Goal: Information Seeking & Learning: Learn about a topic

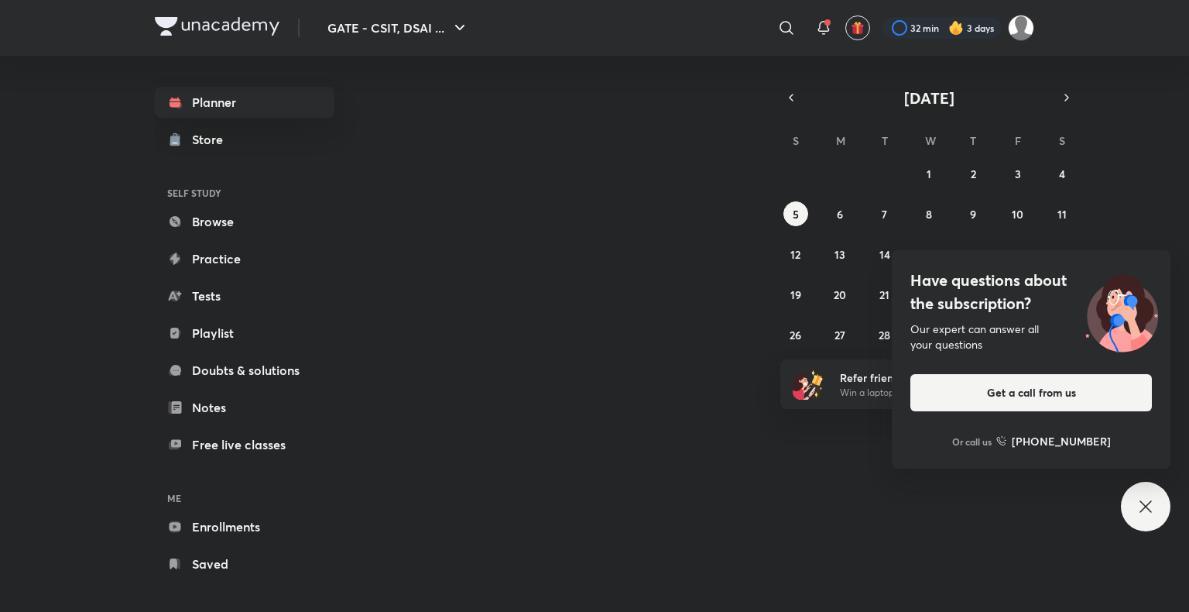
click at [1146, 503] on icon at bounding box center [1146, 506] width 19 height 19
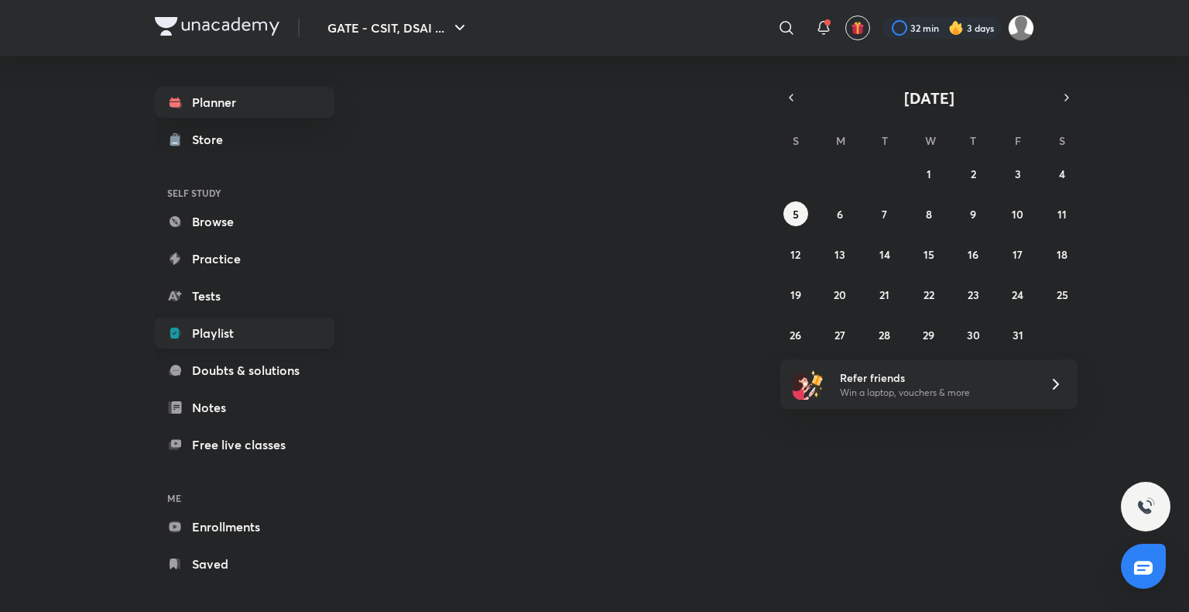
click at [286, 319] on link "Playlist" at bounding box center [245, 332] width 180 height 31
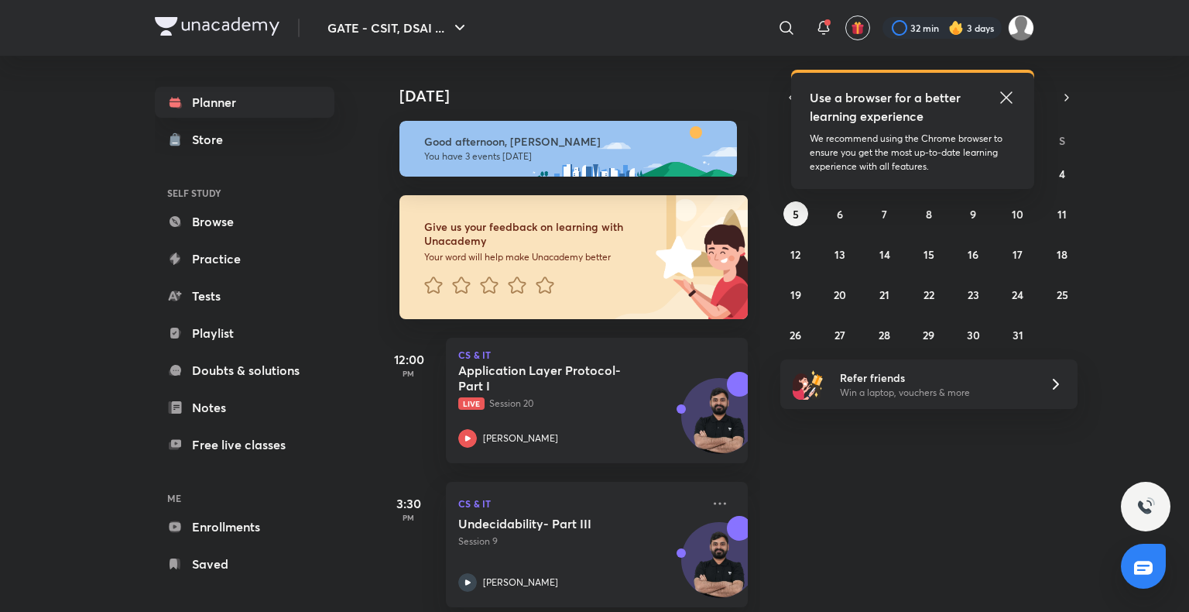
click at [1003, 92] on icon at bounding box center [1006, 97] width 19 height 19
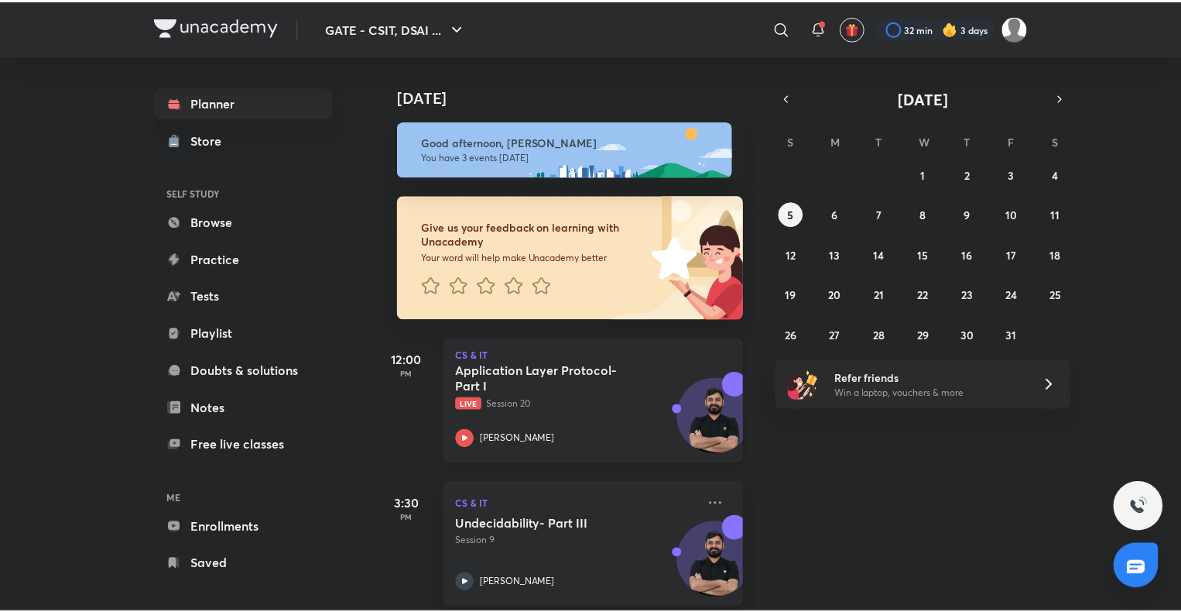
scroll to position [163, 0]
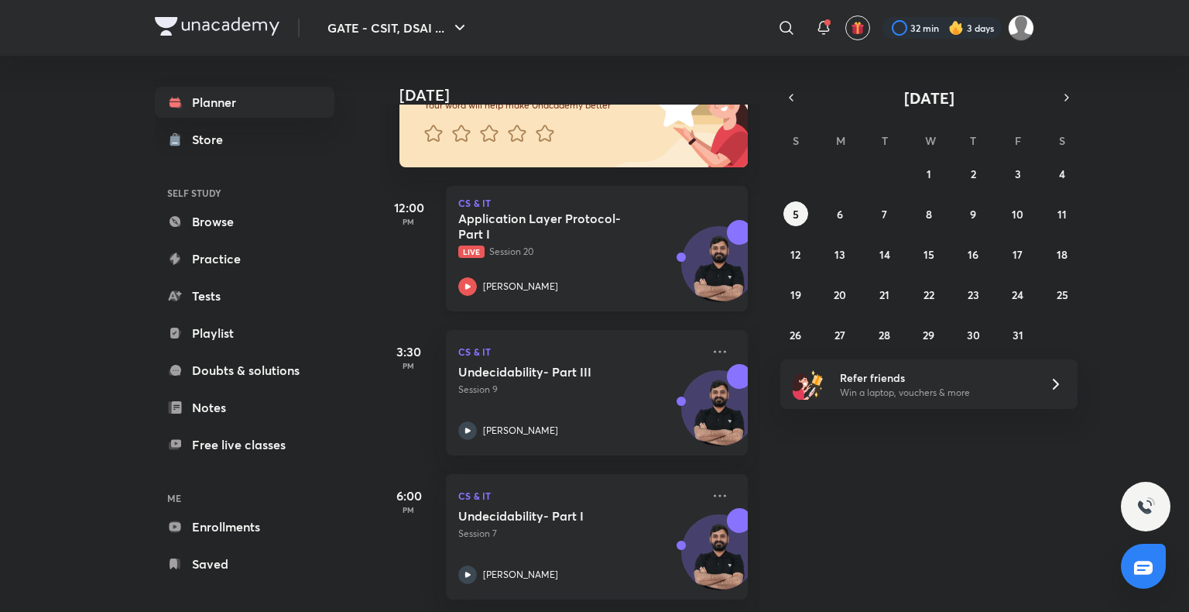
click at [600, 221] on h5 "Application Layer Protocol- Part I" at bounding box center [554, 226] width 193 height 31
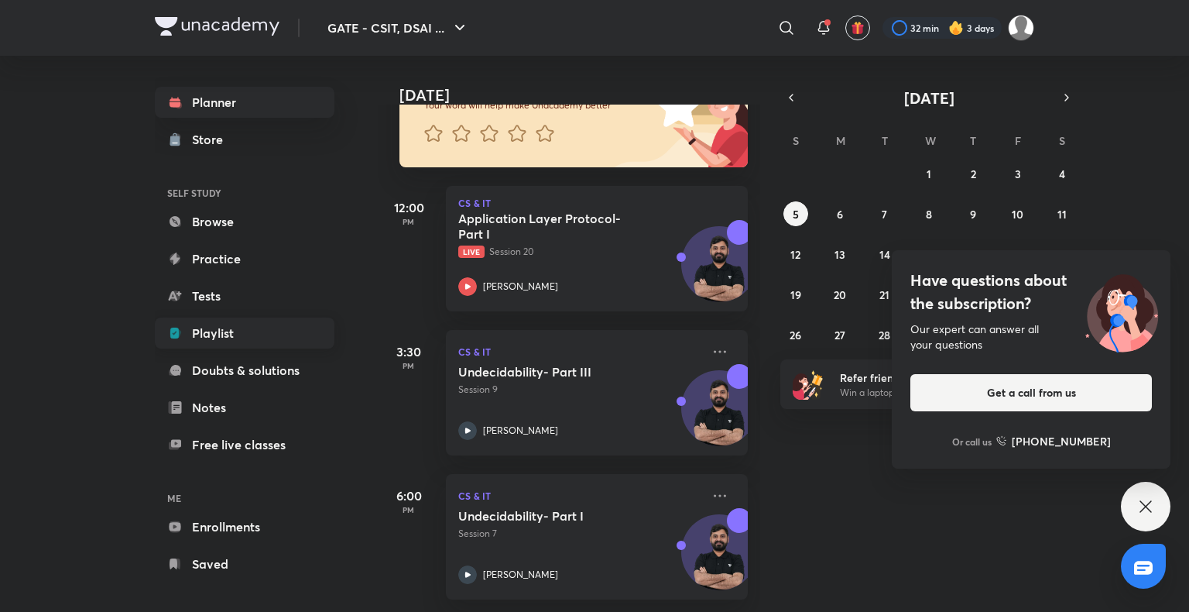
click at [217, 334] on link "Playlist" at bounding box center [245, 332] width 180 height 31
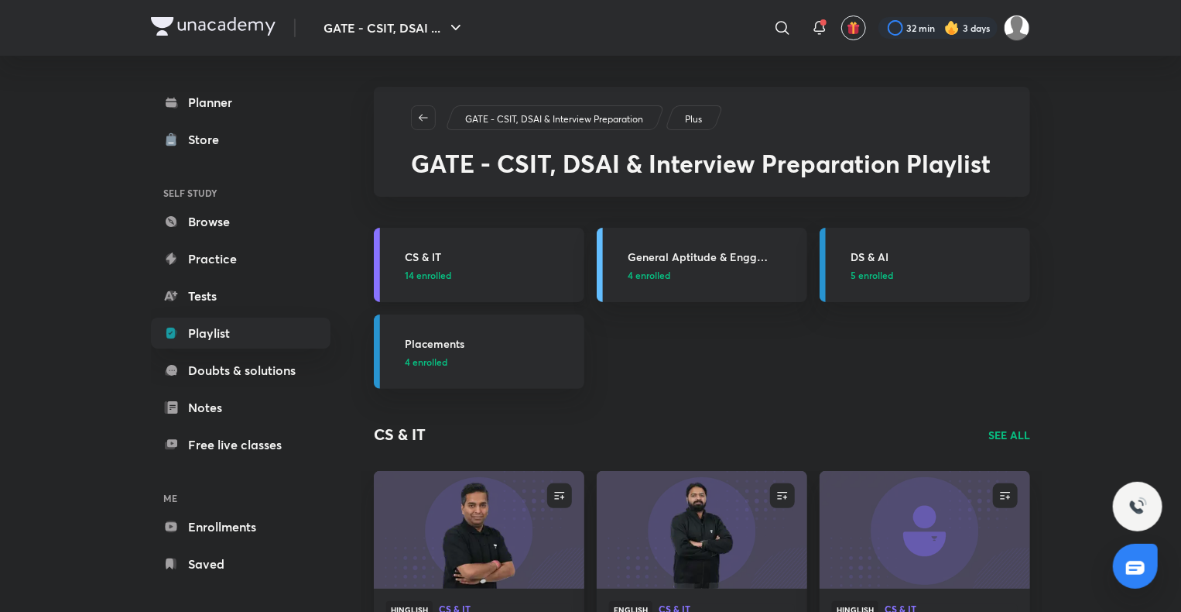
click at [423, 251] on h3 "CS & IT" at bounding box center [490, 257] width 170 height 16
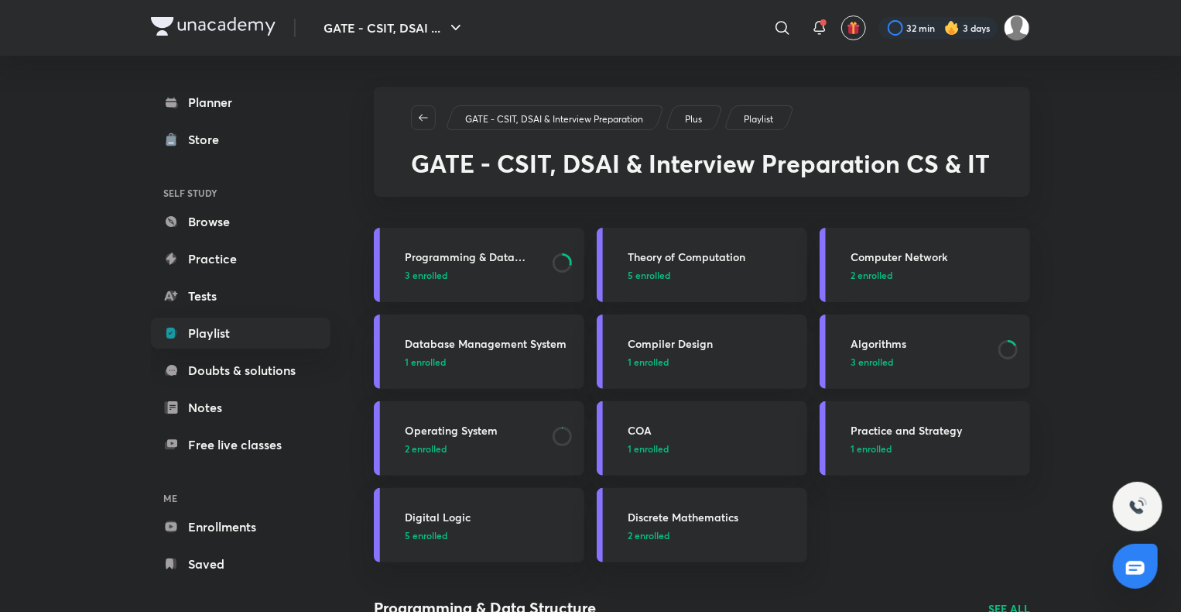
click at [894, 343] on h3 "Algorithms" at bounding box center [920, 343] width 139 height 16
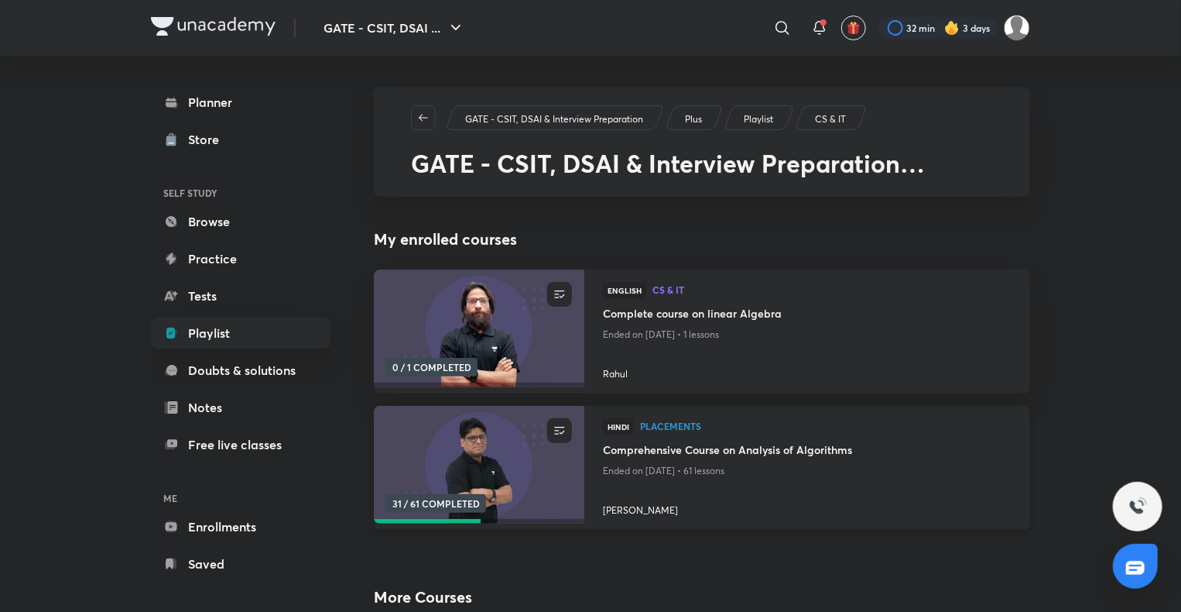
click at [794, 450] on h4 "Comprehensive Course on Analysis of Algorithms" at bounding box center [807, 450] width 409 height 19
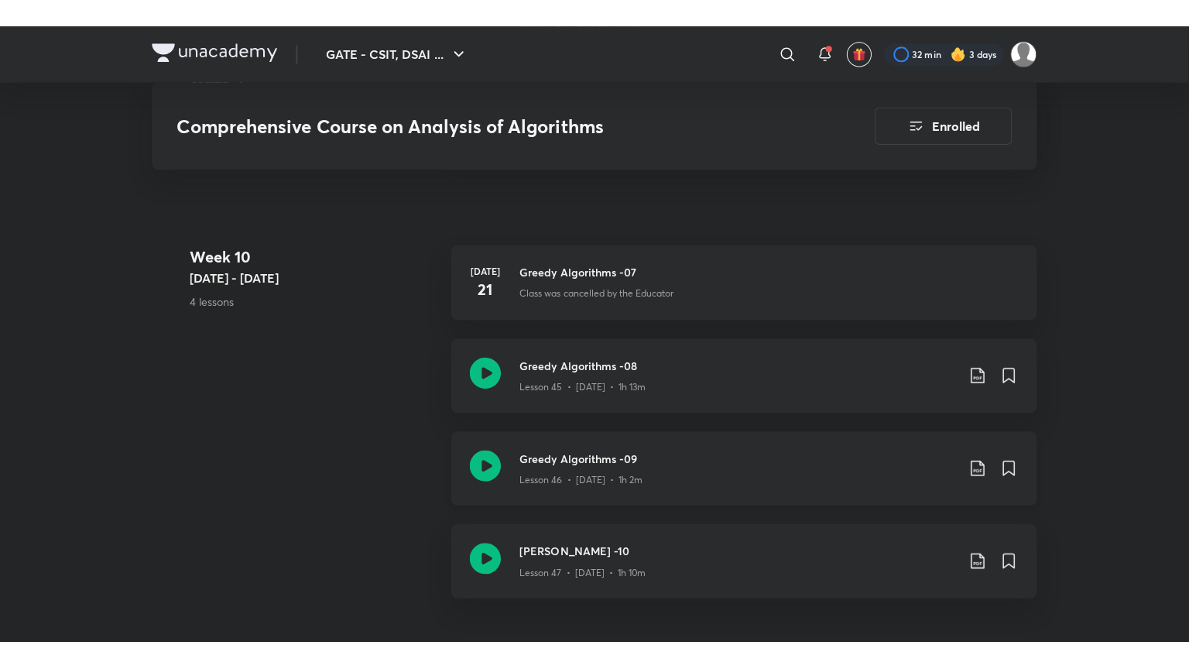
scroll to position [5549, 0]
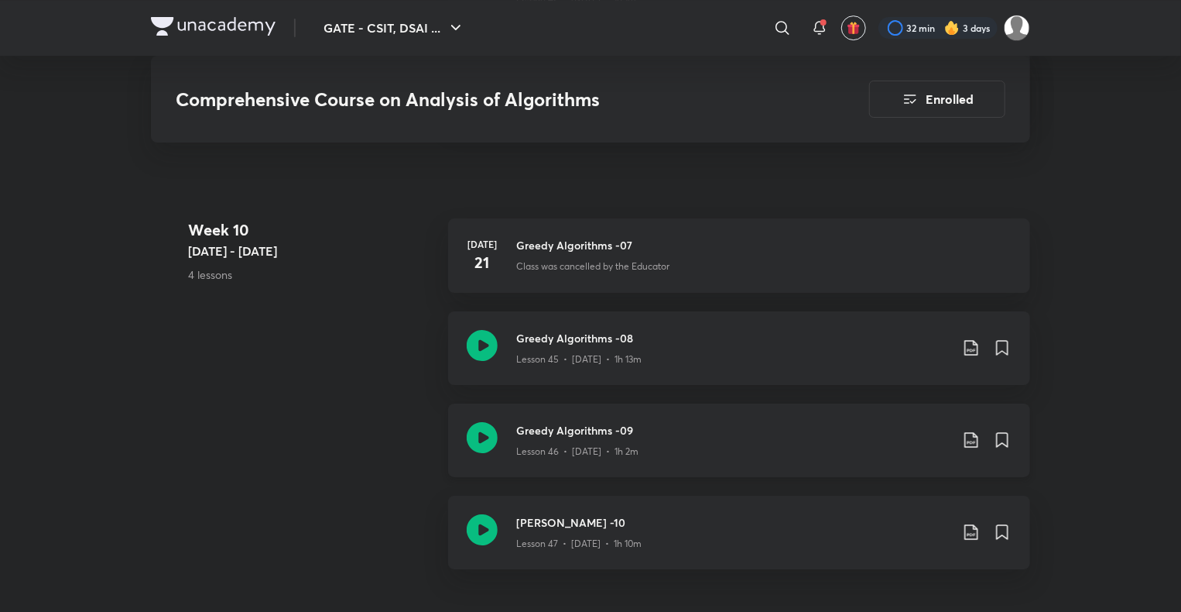
click at [609, 424] on h3 "Greedy Algorithms -09" at bounding box center [733, 430] width 434 height 16
